Goal: Information Seeking & Learning: Learn about a topic

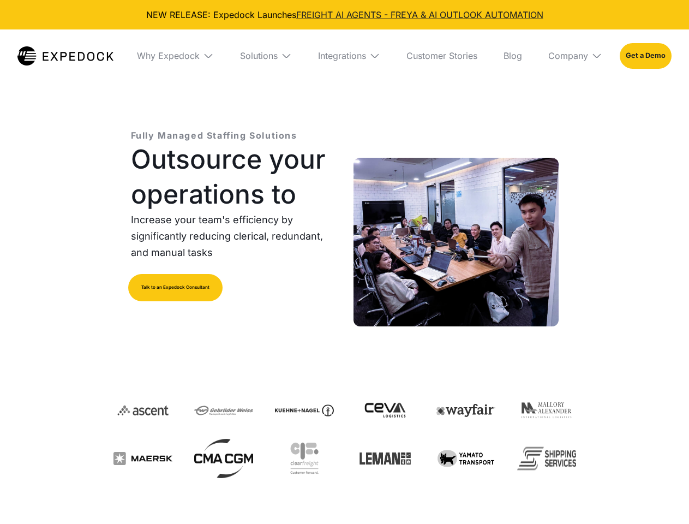
select select
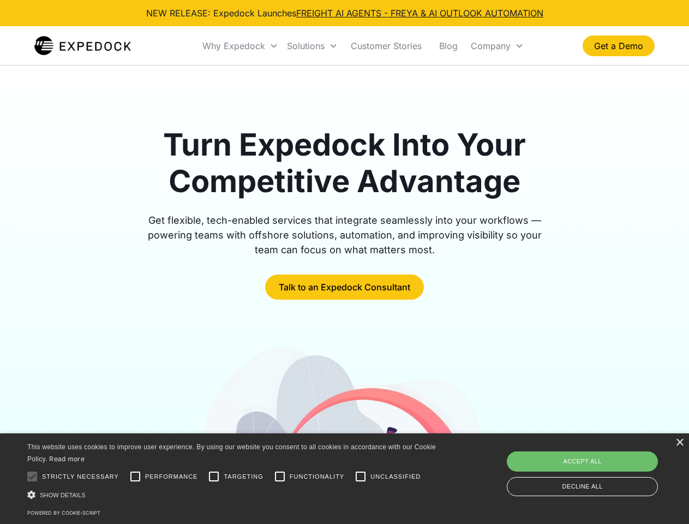
click at [241, 46] on div "Why Expedock" at bounding box center [233, 45] width 63 height 11
click at [312, 46] on div "Solutions" at bounding box center [306, 45] width 38 height 11
click at [497, 46] on div "Company" at bounding box center [491, 45] width 40 height 11
click at [32, 476] on div at bounding box center [32, 476] width 22 height 22
click at [135, 476] on input "Performance" at bounding box center [135, 476] width 22 height 22
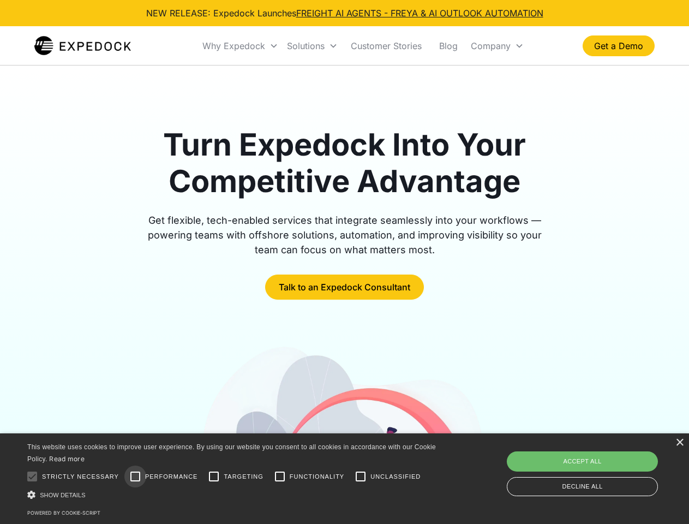
checkbox input "true"
click at [214, 476] on input "Targeting" at bounding box center [214, 476] width 22 height 22
checkbox input "true"
click at [280, 476] on input "Functionality" at bounding box center [280, 476] width 22 height 22
checkbox input "true"
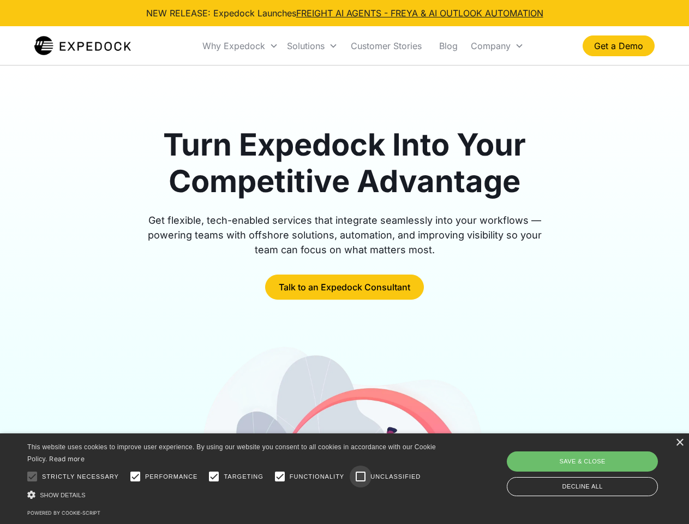
click at [361, 476] on input "Unclassified" at bounding box center [361, 476] width 22 height 22
checkbox input "true"
click at [234, 494] on div "Show details Hide details" at bounding box center [233, 494] width 412 height 11
